Goal: Task Accomplishment & Management: Use online tool/utility

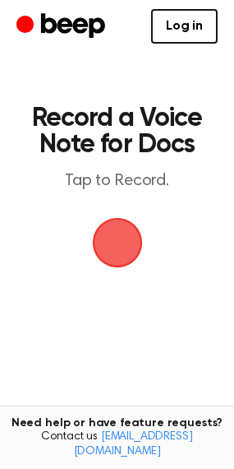
click at [132, 240] on span "button" at bounding box center [117, 242] width 53 height 53
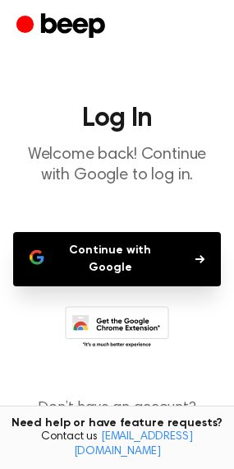
click at [137, 270] on button "Continue with Google" at bounding box center [117, 259] width 208 height 54
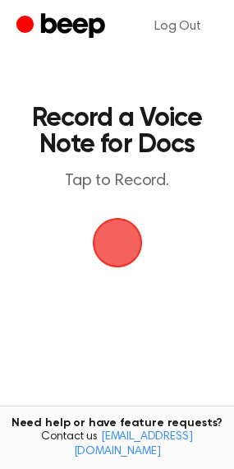
click at [128, 248] on span "button" at bounding box center [117, 242] width 63 height 63
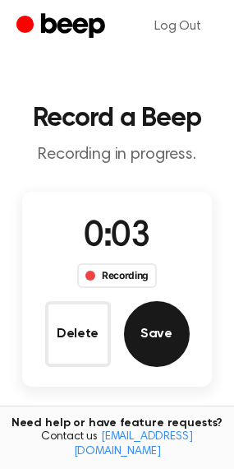
click at [163, 338] on button "Save" at bounding box center [157, 334] width 66 height 66
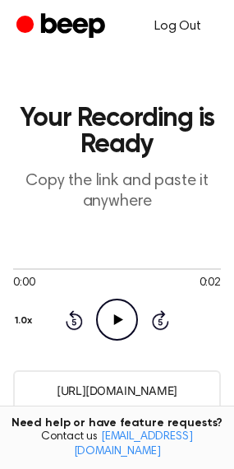
drag, startPoint x: 188, startPoint y: 30, endPoint x: 198, endPoint y: 25, distance: 11.8
click at [188, 30] on link "Log Out" at bounding box center [178, 26] width 80 height 39
